Goal: Task Accomplishment & Management: Manage account settings

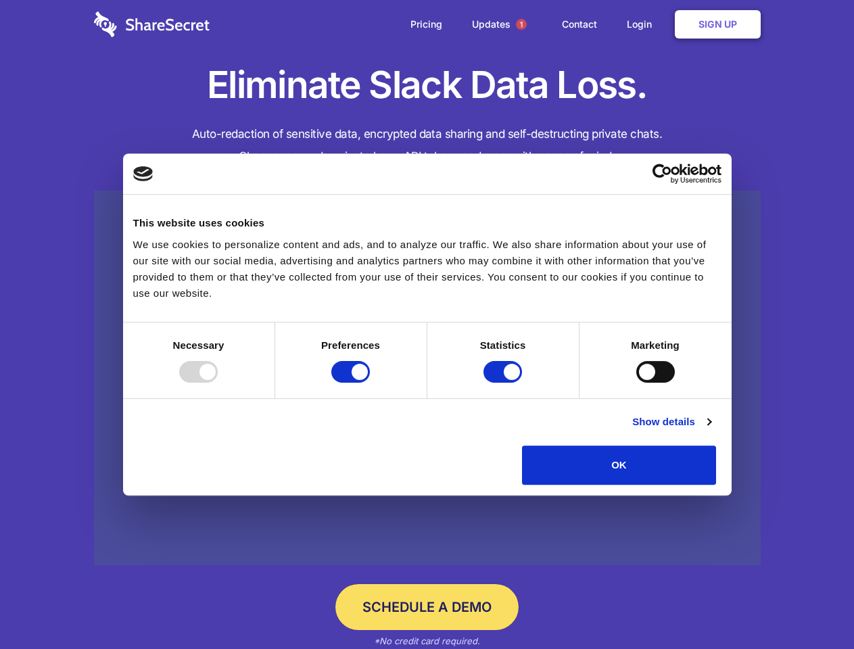
click at [218, 382] on div at bounding box center [198, 372] width 39 height 22
click at [370, 382] on input "Preferences" at bounding box center [350, 372] width 39 height 22
checkbox input "false"
click at [504, 382] on input "Statistics" at bounding box center [502, 372] width 39 height 22
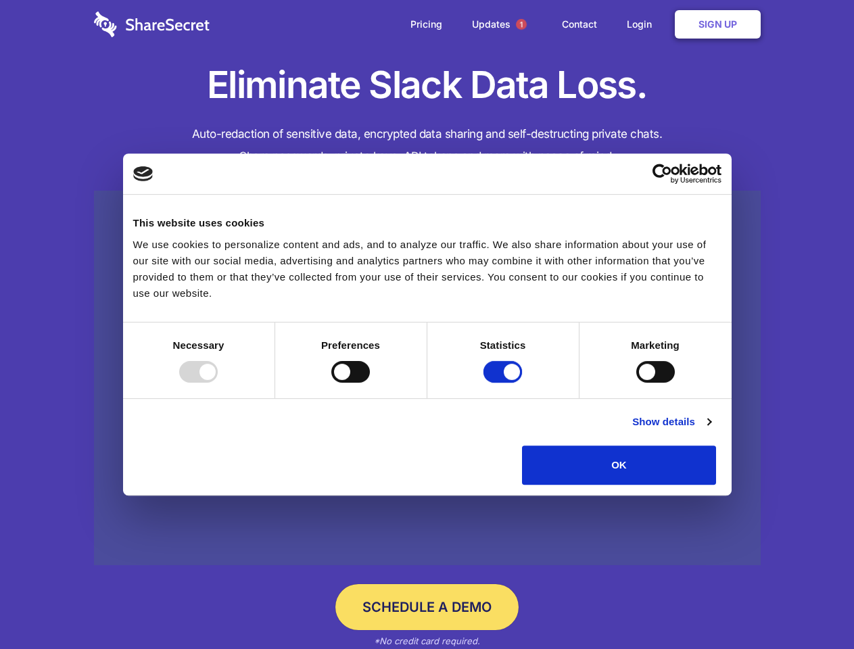
checkbox input "false"
click at [636, 382] on input "Marketing" at bounding box center [655, 372] width 39 height 22
checkbox input "true"
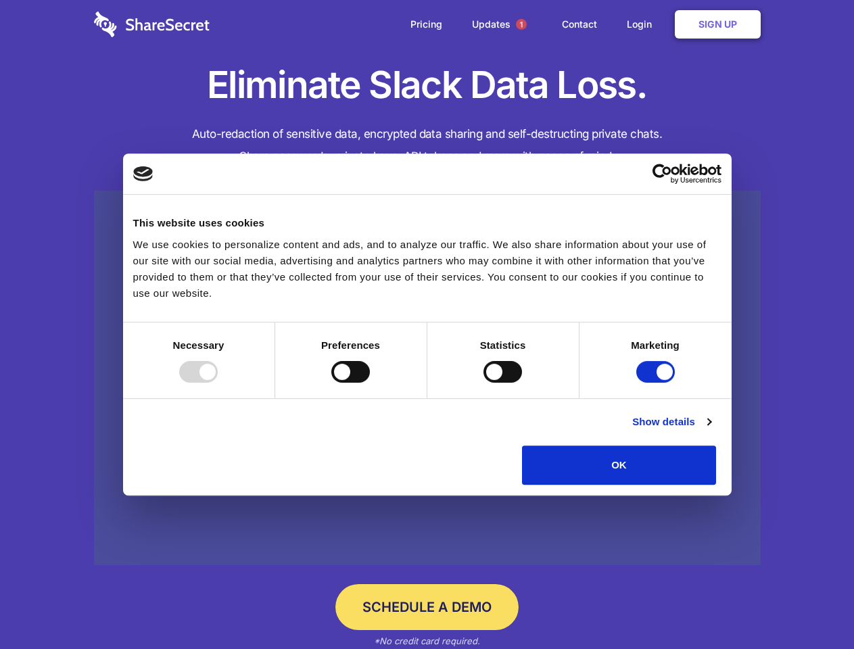
click at [710, 430] on link "Show details" at bounding box center [671, 422] width 78 height 16
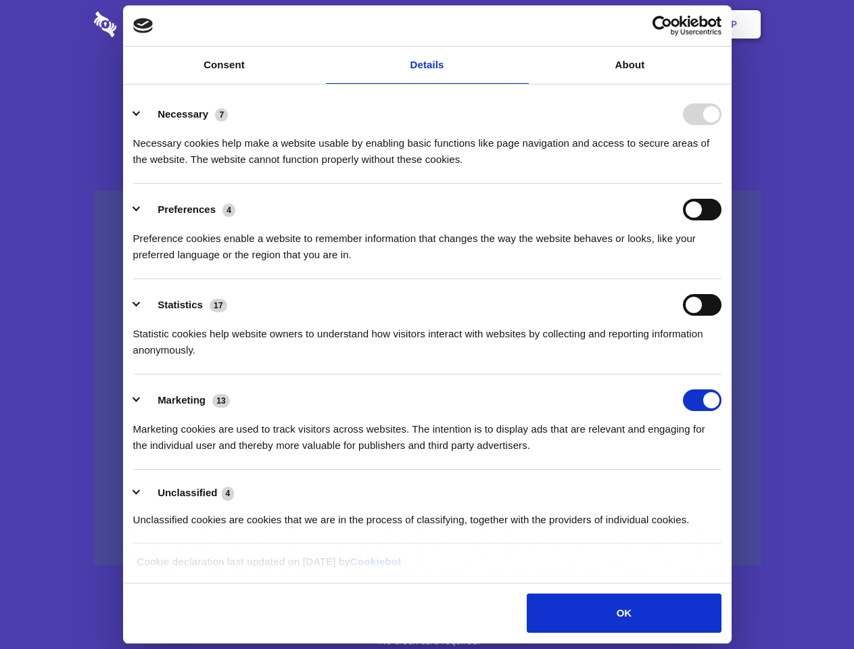
click at [721, 184] on li "Necessary 7 Necessary cookies help make a website usable by enabling basic func…" at bounding box center [427, 136] width 588 height 95
